Goal: Information Seeking & Learning: Learn about a topic

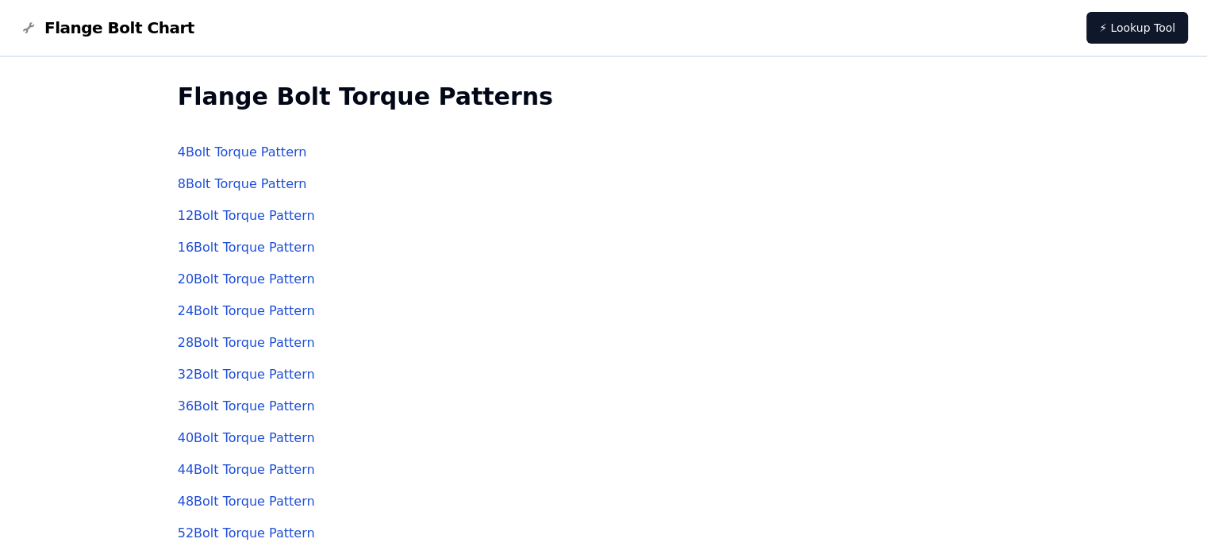
click at [232, 277] on link "20 Bolt Torque Pattern" at bounding box center [246, 278] width 137 height 15
click at [225, 184] on link "8 Bolt Torque Pattern" at bounding box center [242, 183] width 129 height 15
